Goal: Go to known website: Go to known website

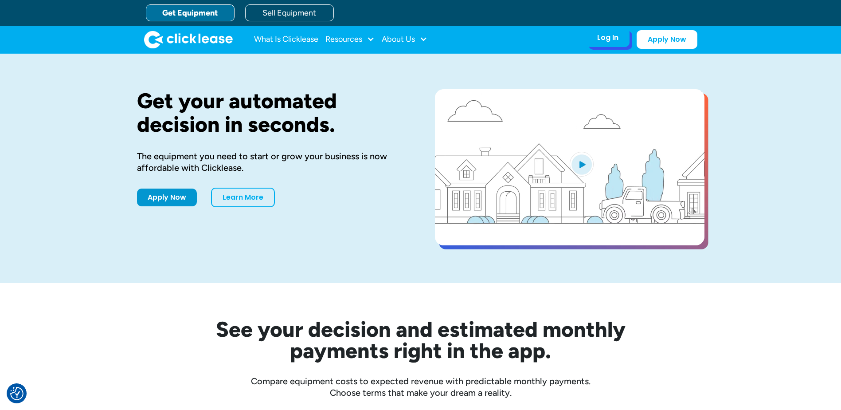
click at [614, 43] on div "Log In Account login I use Clicklease to get my equipment Partner Portal I offe…" at bounding box center [607, 37] width 43 height 19
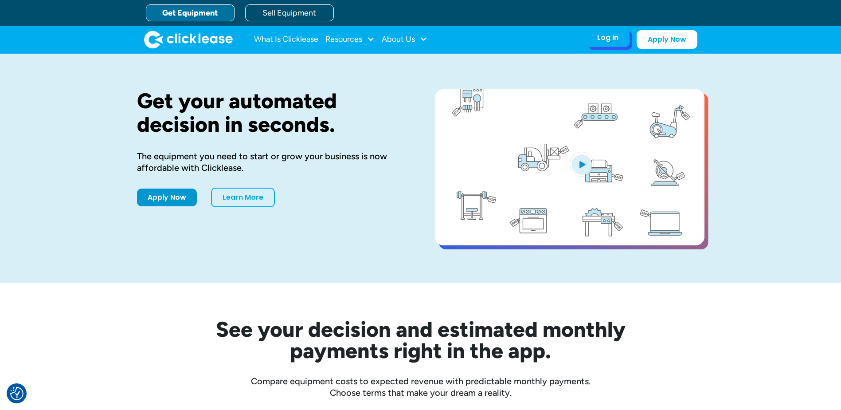
click at [609, 37] on div "Log In" at bounding box center [607, 37] width 21 height 9
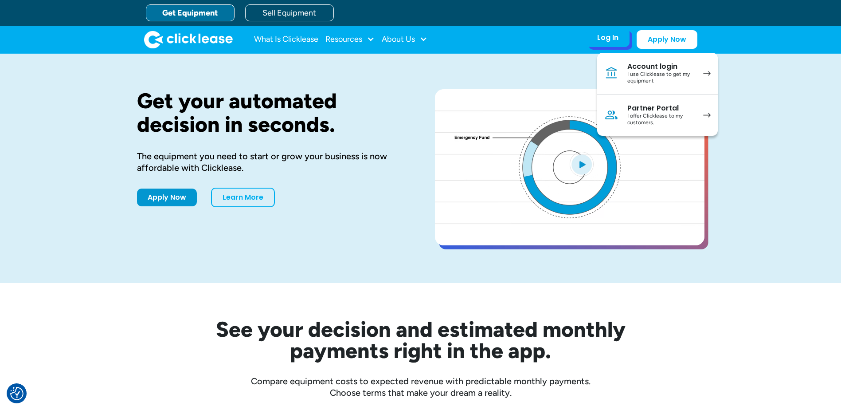
click at [656, 116] on div "I offer Clicklease to my customers." at bounding box center [661, 120] width 67 height 14
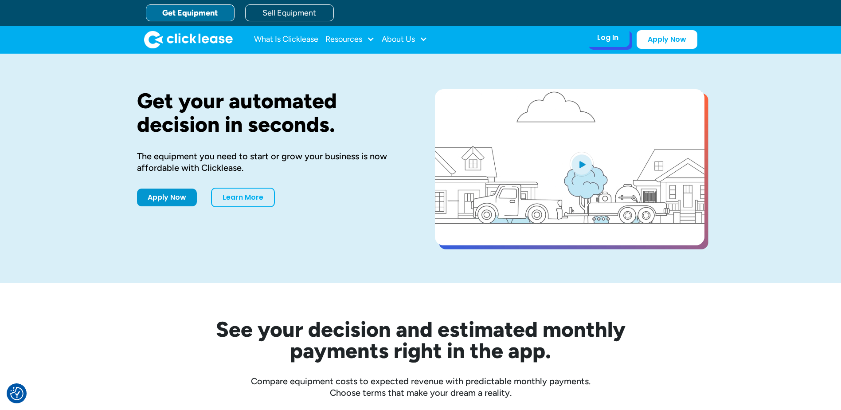
click at [605, 42] on div "Log In" at bounding box center [607, 37] width 21 height 9
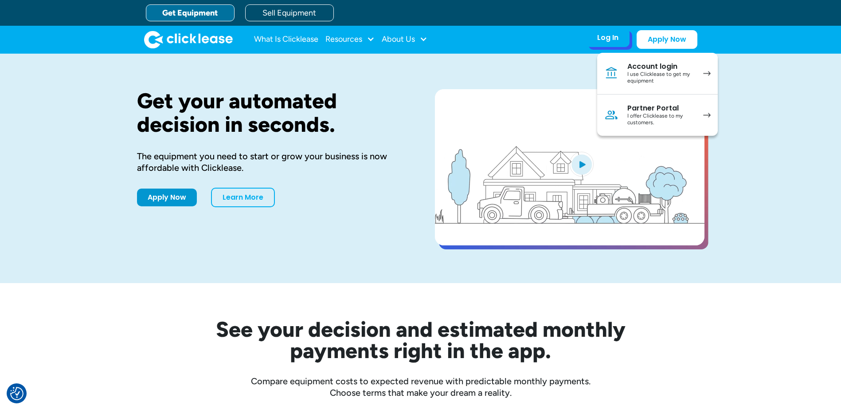
click at [647, 117] on div "I offer Clicklease to my customers." at bounding box center [661, 120] width 67 height 14
